Goal: Find specific page/section: Find specific page/section

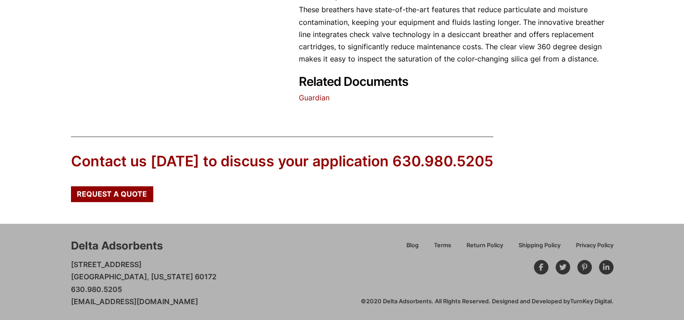
scroll to position [394, 0]
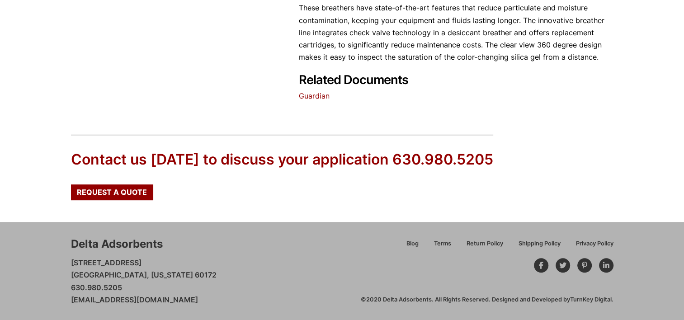
click at [313, 94] on link "Guardian" at bounding box center [314, 95] width 31 height 9
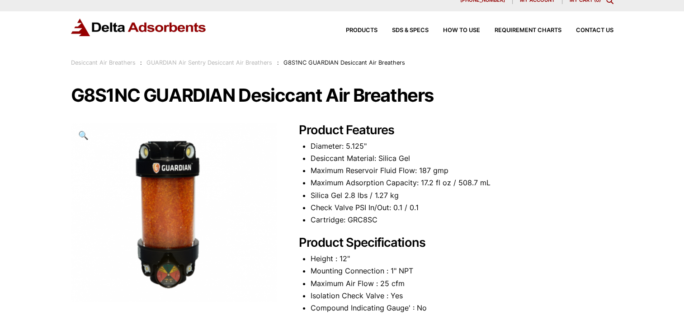
scroll to position [9, 0]
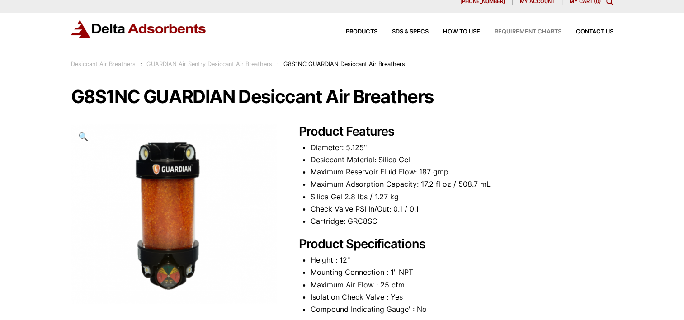
click at [510, 29] on span "Requirement Charts" at bounding box center [528, 32] width 67 height 6
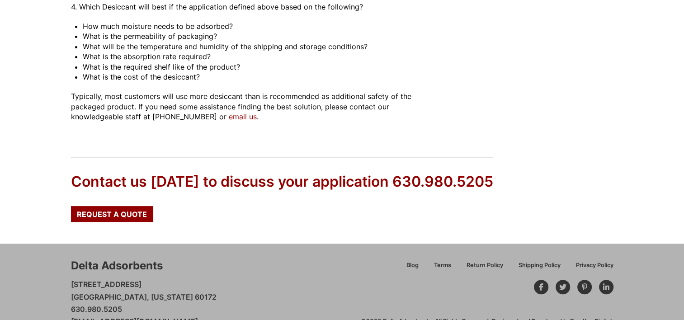
scroll to position [233, 0]
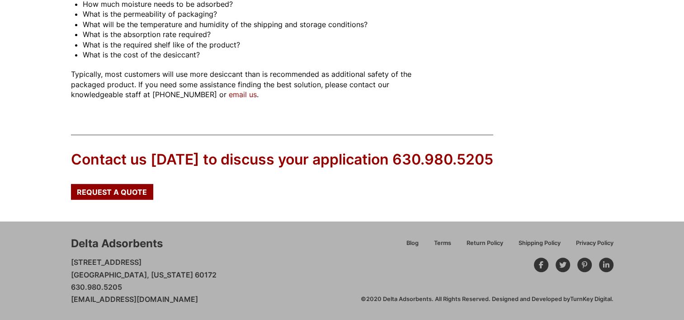
click at [633, 246] on div "Delta Adsorbents [STREET_ADDRESS][US_STATE] 630.980.5205 [EMAIL_ADDRESS][DOMAIN…" at bounding box center [342, 271] width 684 height 99
